Goal: Task Accomplishment & Management: Manage account settings

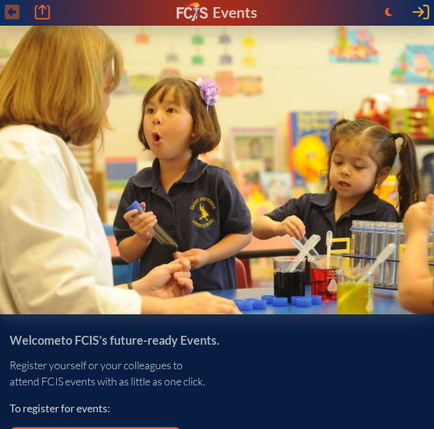
type input "[EMAIL_ADDRESS][DOMAIN_NAME]"
click at [423, 17] on icon "Log in or Create Account" at bounding box center [421, 12] width 17 height 17
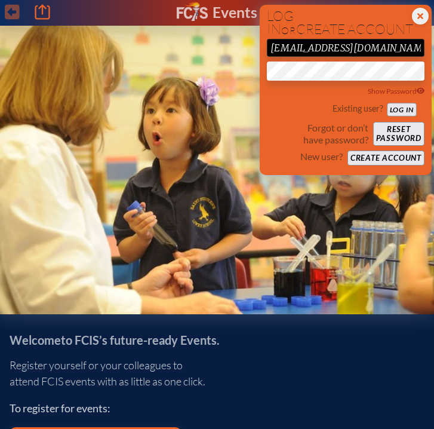
click at [392, 110] on button "Log in" at bounding box center [401, 109] width 29 height 13
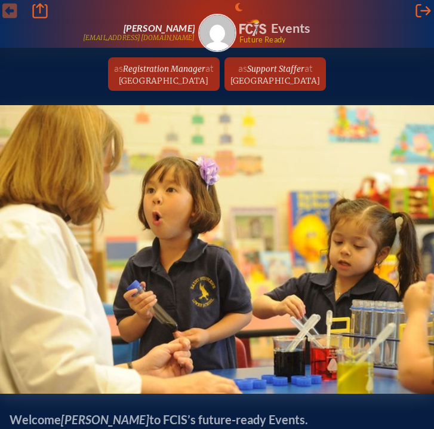
click at [205, 67] on span "at" at bounding box center [209, 68] width 8 height 12
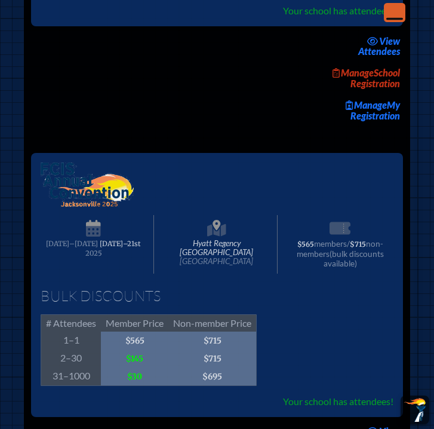
scroll to position [2170, 0]
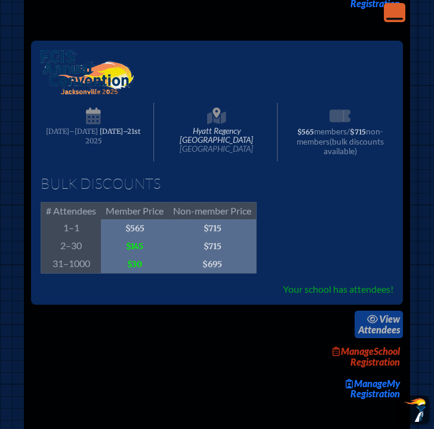
click at [389, 324] on span "view" at bounding box center [389, 318] width 21 height 11
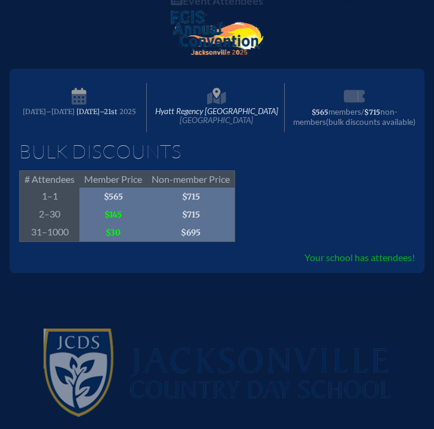
scroll to position [225, 0]
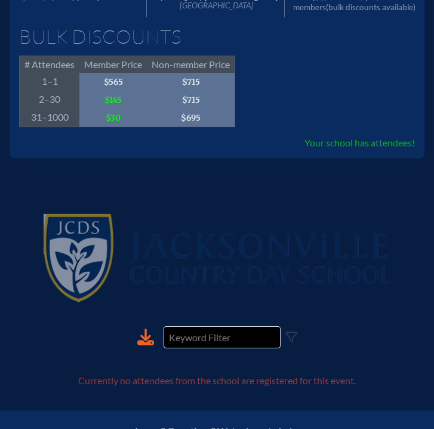
click at [331, 140] on span "Your school has attendees!" at bounding box center [360, 142] width 111 height 11
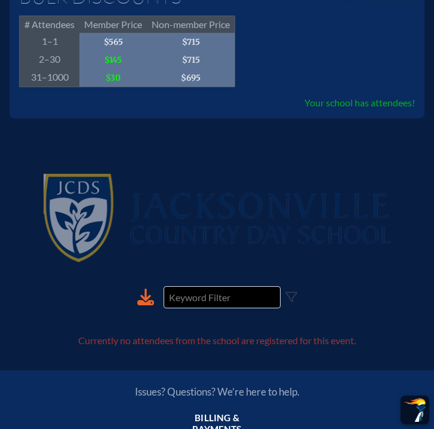
scroll to position [88, 0]
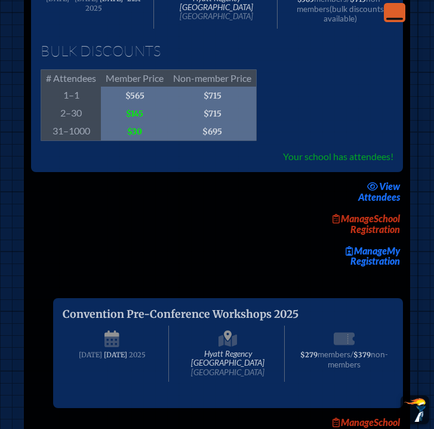
scroll to position [2331, 0]
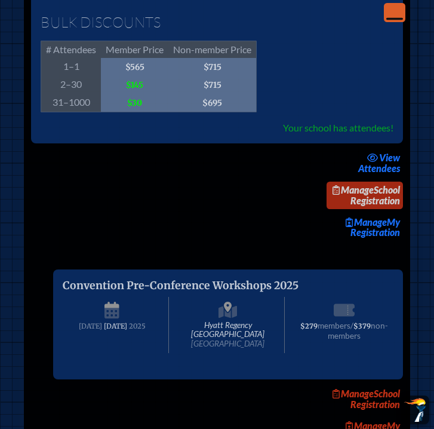
click at [361, 209] on link "Manage School Registration" at bounding box center [365, 195] width 76 height 27
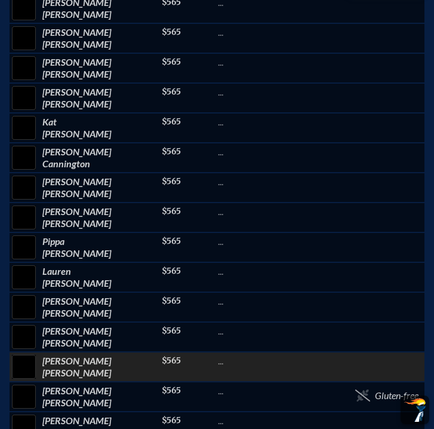
scroll to position [475, 0]
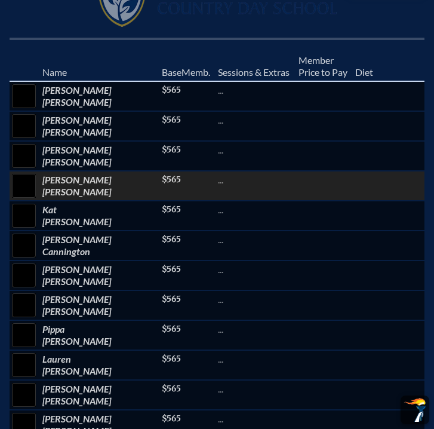
click at [97, 171] on td "Jessica Barker" at bounding box center [99, 186] width 119 height 30
click at [29, 171] on input "checkbox" at bounding box center [24, 186] width 30 height 30
checkbox input "true"
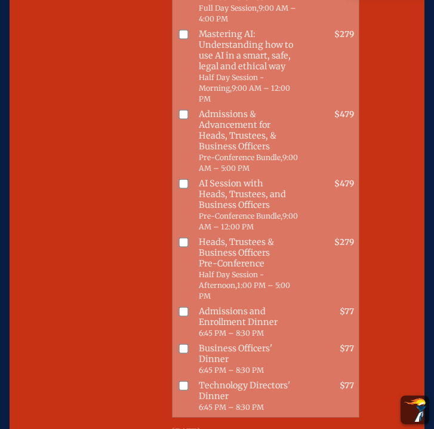
scroll to position [627, 0]
